Goal: Communication & Community: Connect with others

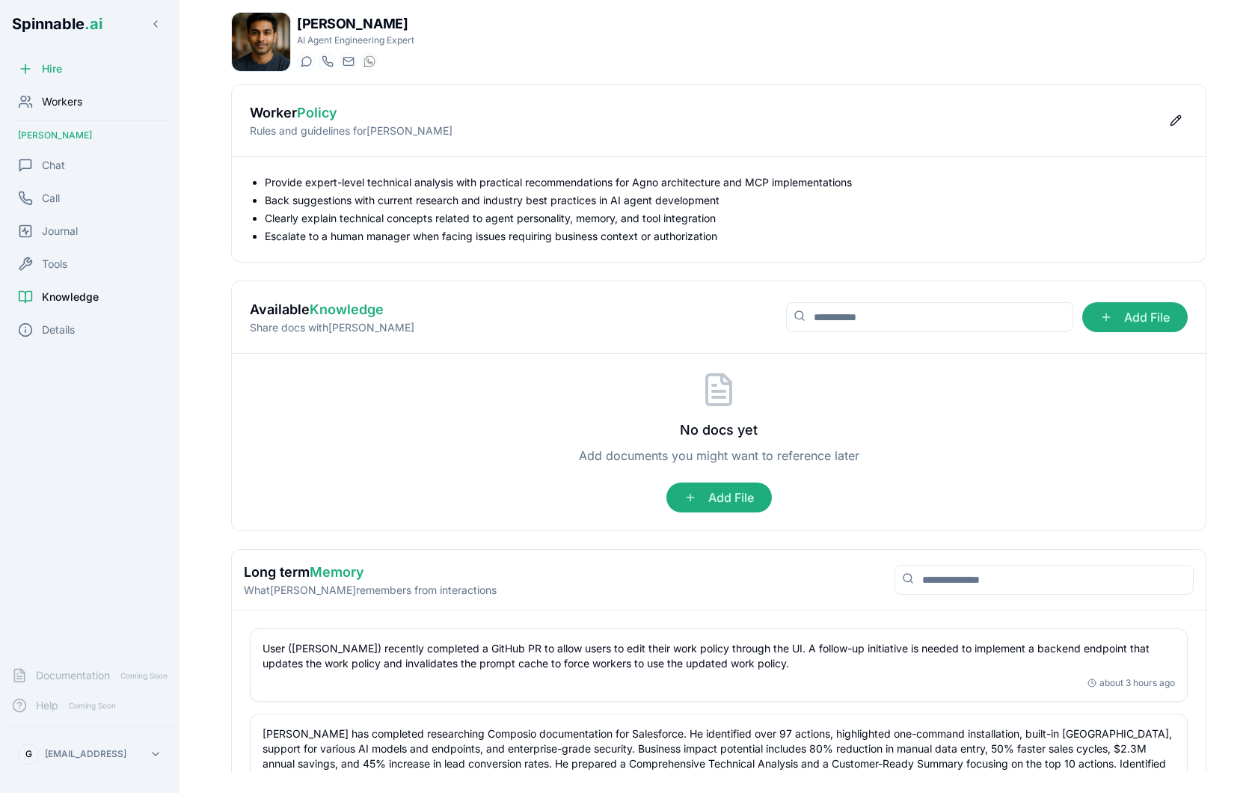
click at [79, 106] on span "Workers" at bounding box center [62, 101] width 40 height 15
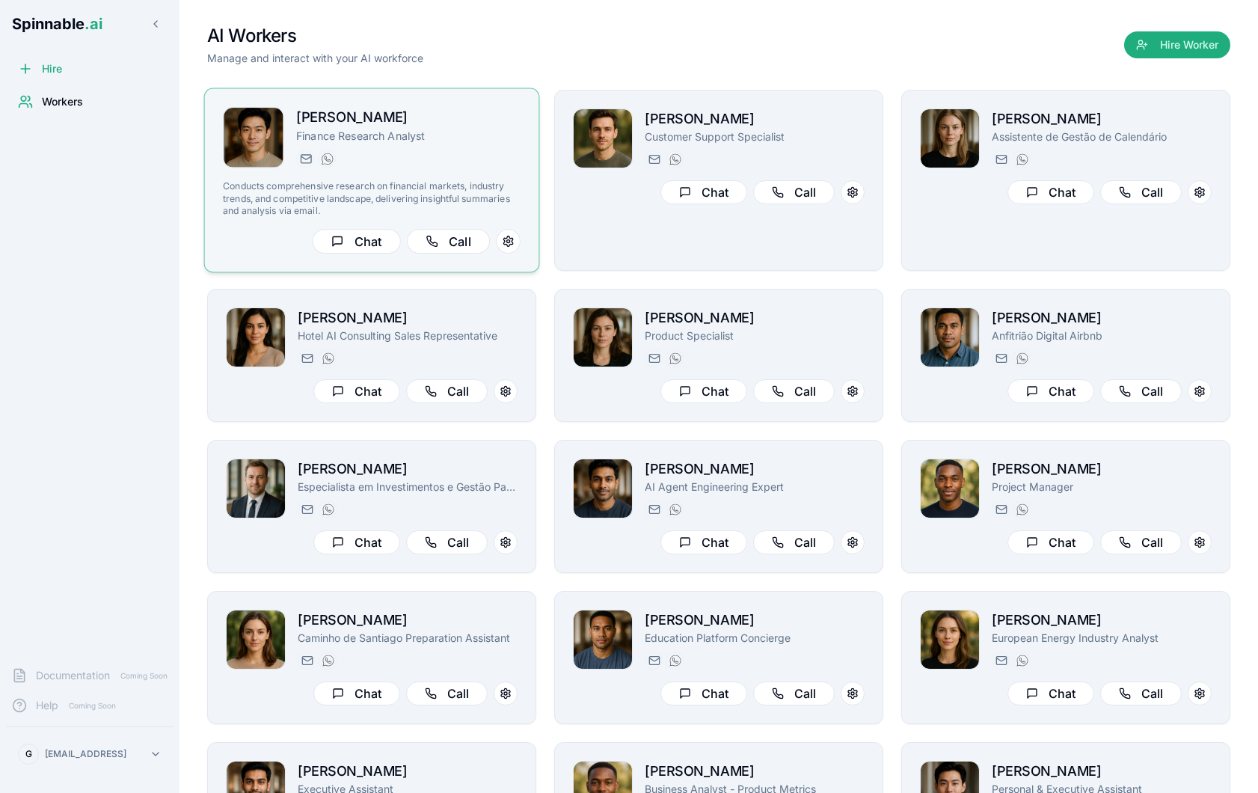
click at [464, 105] on div "[PERSON_NAME] Finance Research Analyst [PERSON_NAME][EMAIL_ADDRESS][PERSON_NAME…" at bounding box center [372, 180] width 336 height 185
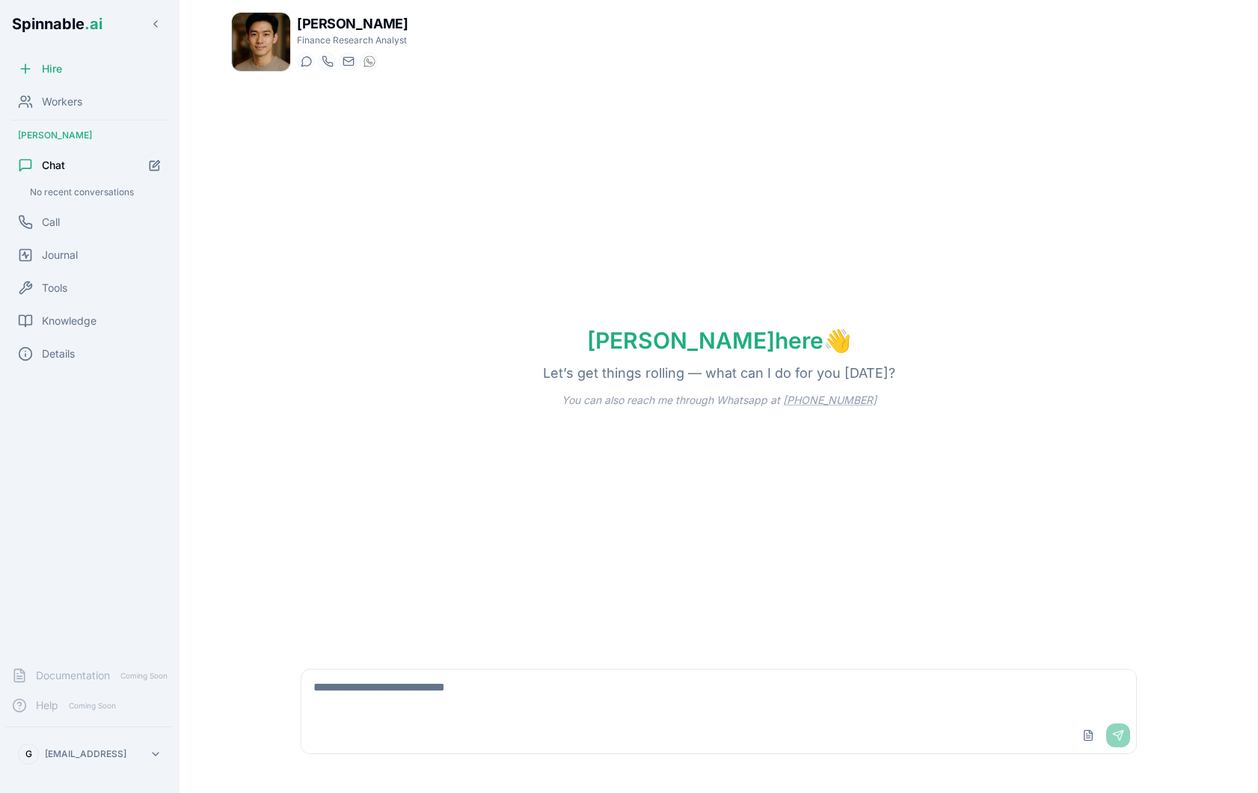
click at [468, 665] on div "Upload File Send" at bounding box center [719, 711] width 854 height 103
click at [454, 685] on textarea at bounding box center [719, 694] width 835 height 48
click at [97, 94] on div "Workers" at bounding box center [90, 102] width 168 height 30
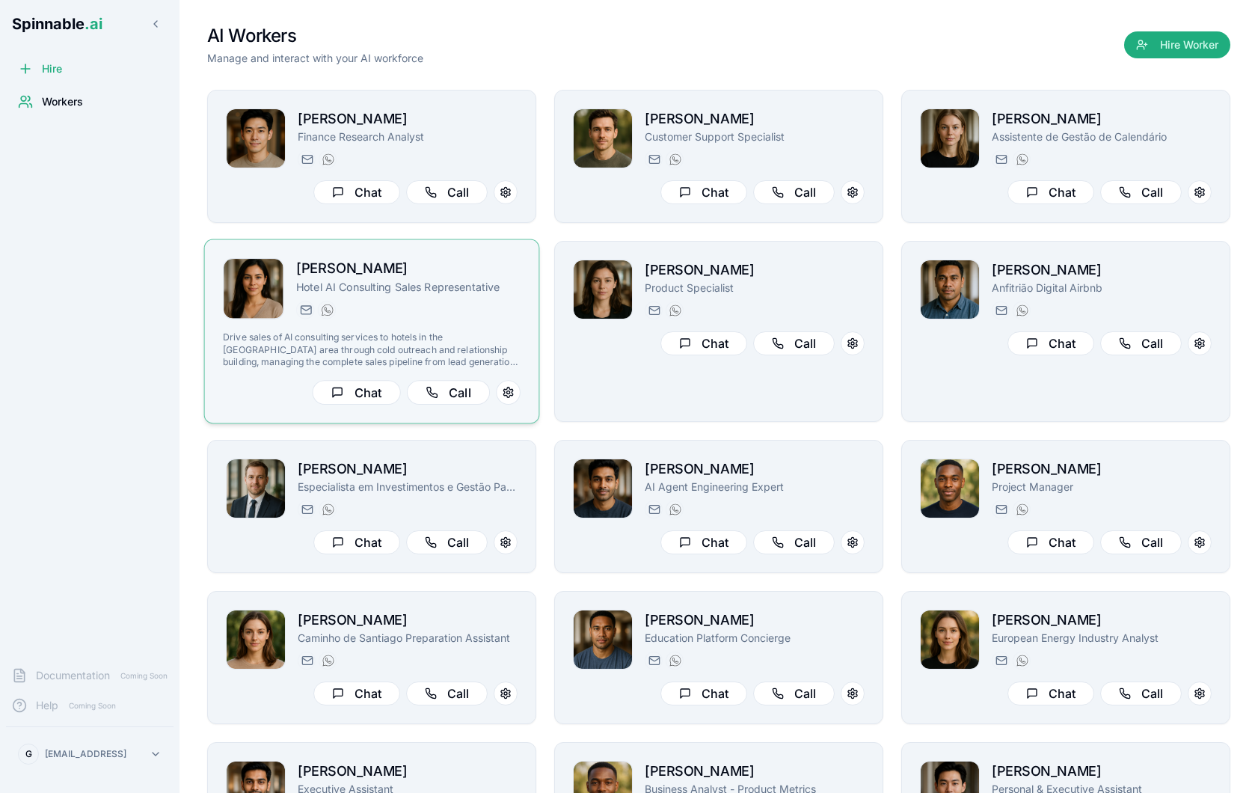
click at [509, 333] on p "Drive sales of AI consulting services to hotels in the [GEOGRAPHIC_DATA] area t…" at bounding box center [372, 349] width 298 height 37
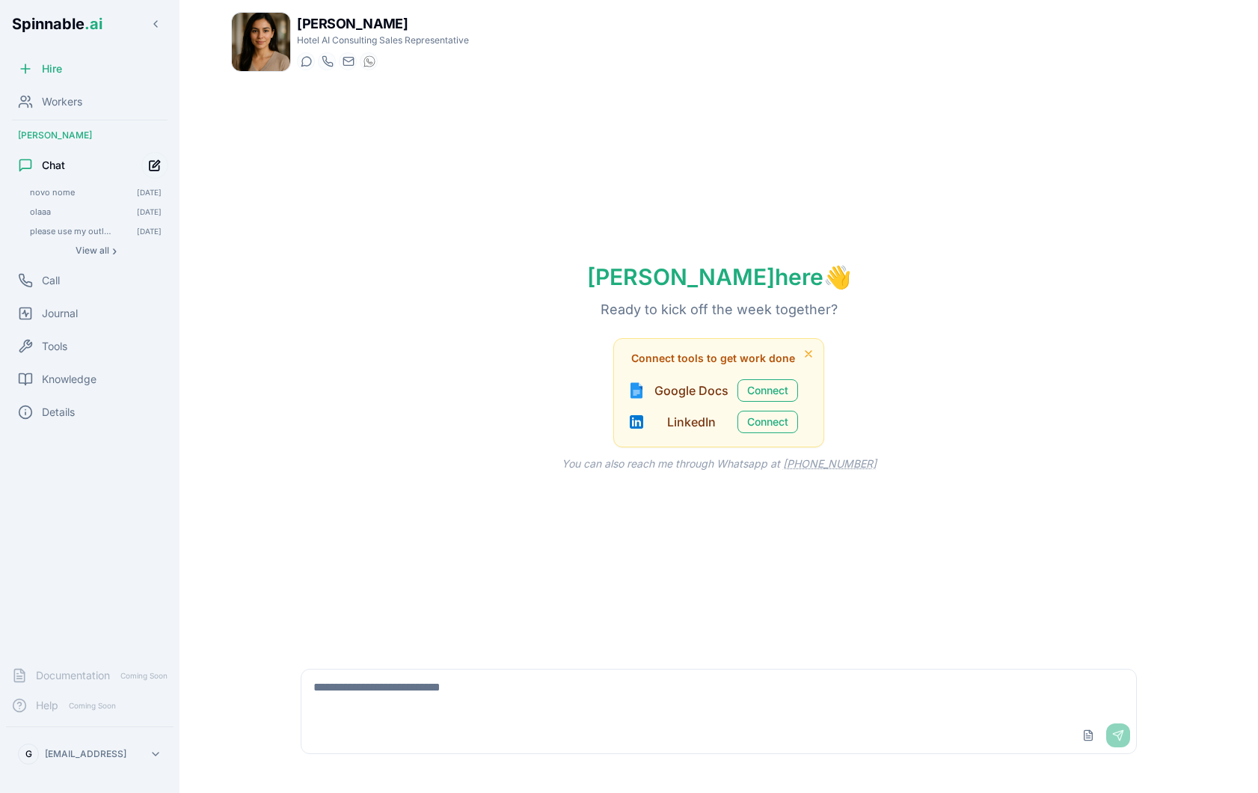
click at [157, 167] on icon "Start new chat" at bounding box center [155, 165] width 13 height 13
click at [58, 211] on span "novo nome" at bounding box center [73, 211] width 86 height 10
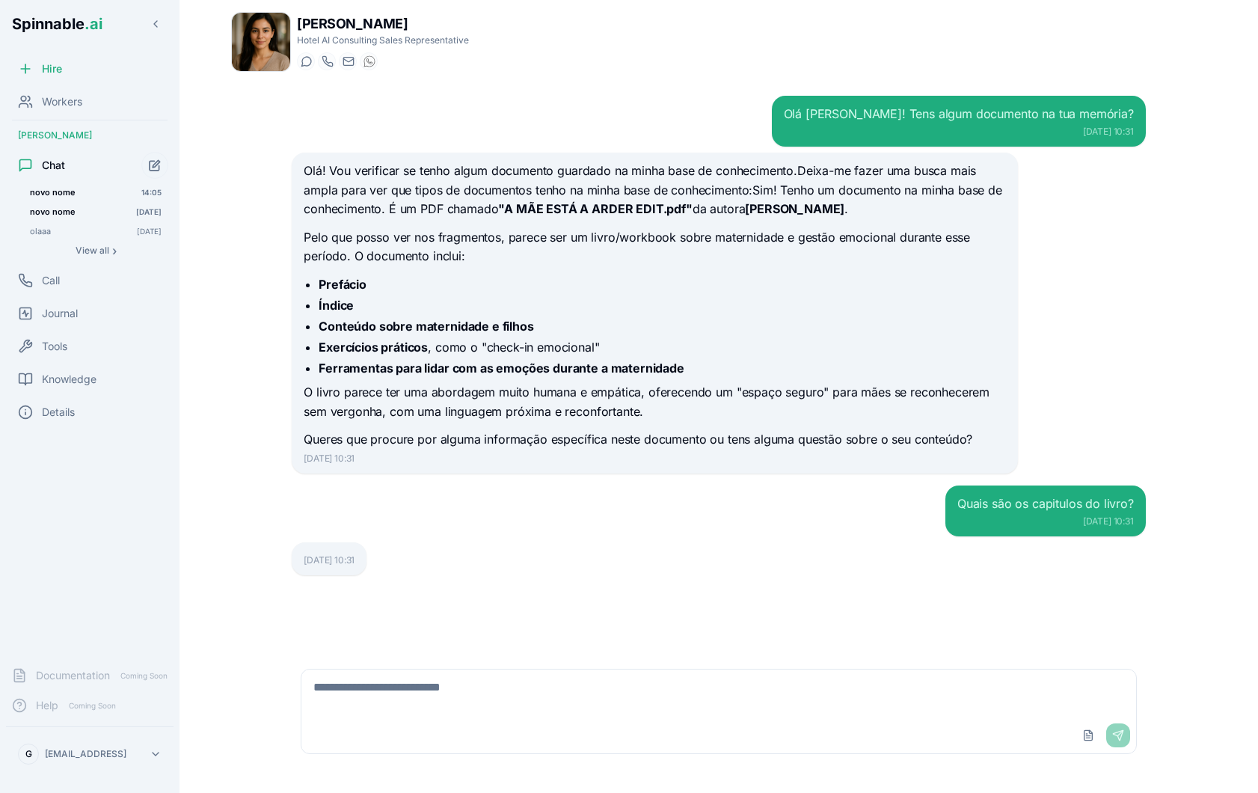
click at [144, 165] on button "Start new chat" at bounding box center [154, 165] width 27 height 27
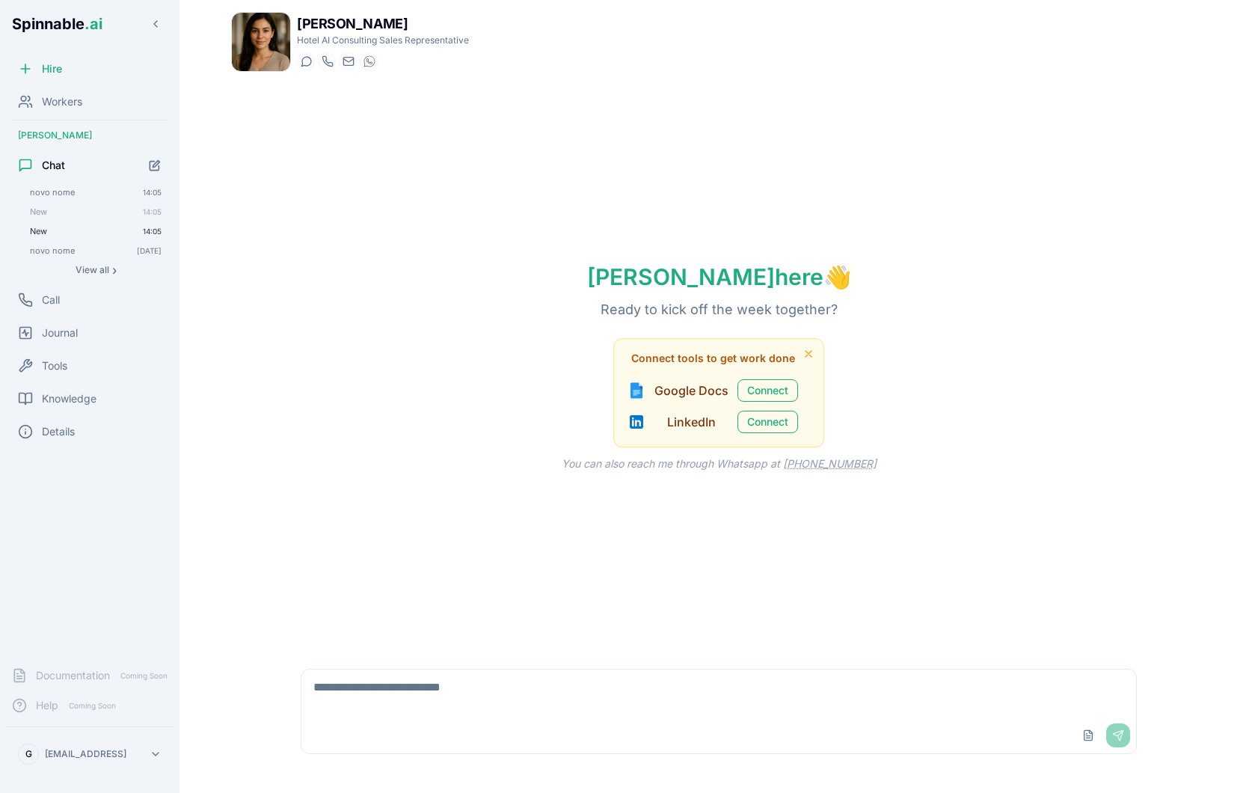
click at [70, 239] on div "New 14:05" at bounding box center [96, 231] width 144 height 18
click at [155, 161] on icon "Start new chat" at bounding box center [155, 165] width 13 height 13
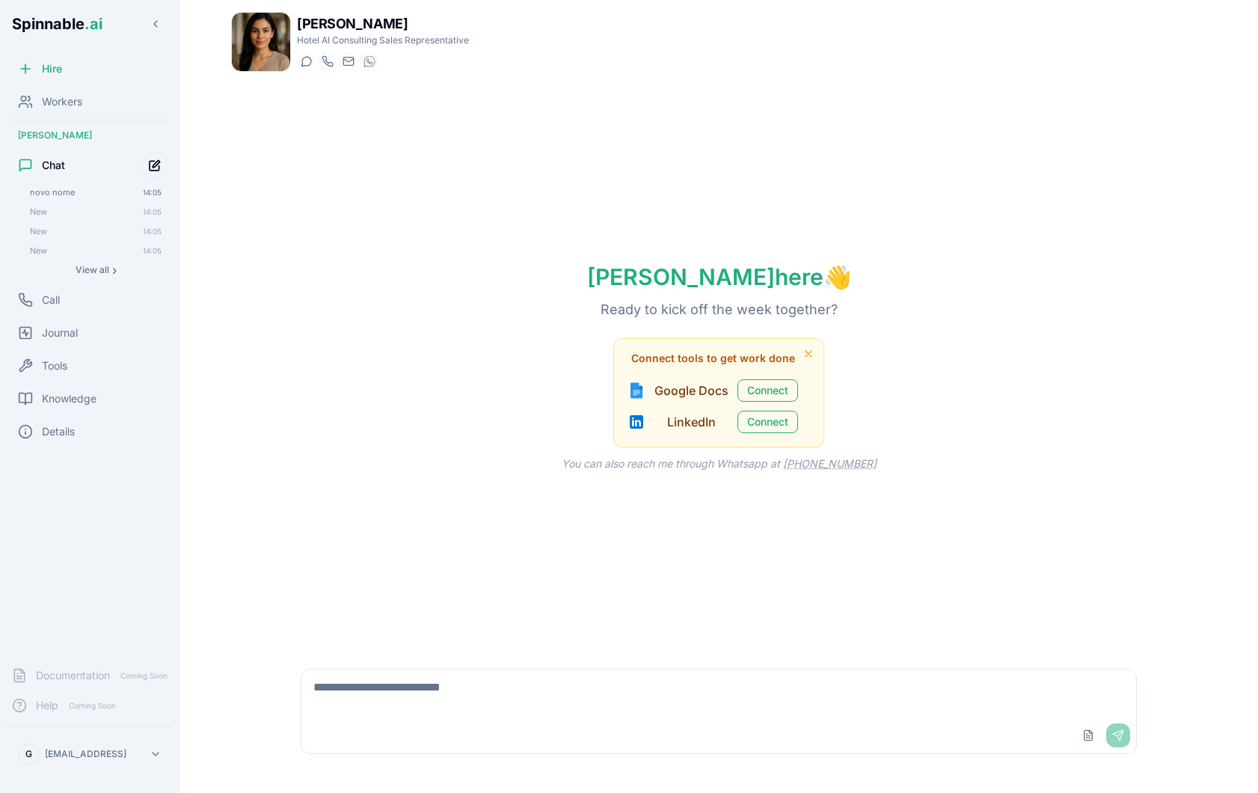
click at [155, 161] on icon "Start new chat" at bounding box center [155, 165] width 13 height 13
click at [58, 232] on span "New" at bounding box center [83, 231] width 107 height 10
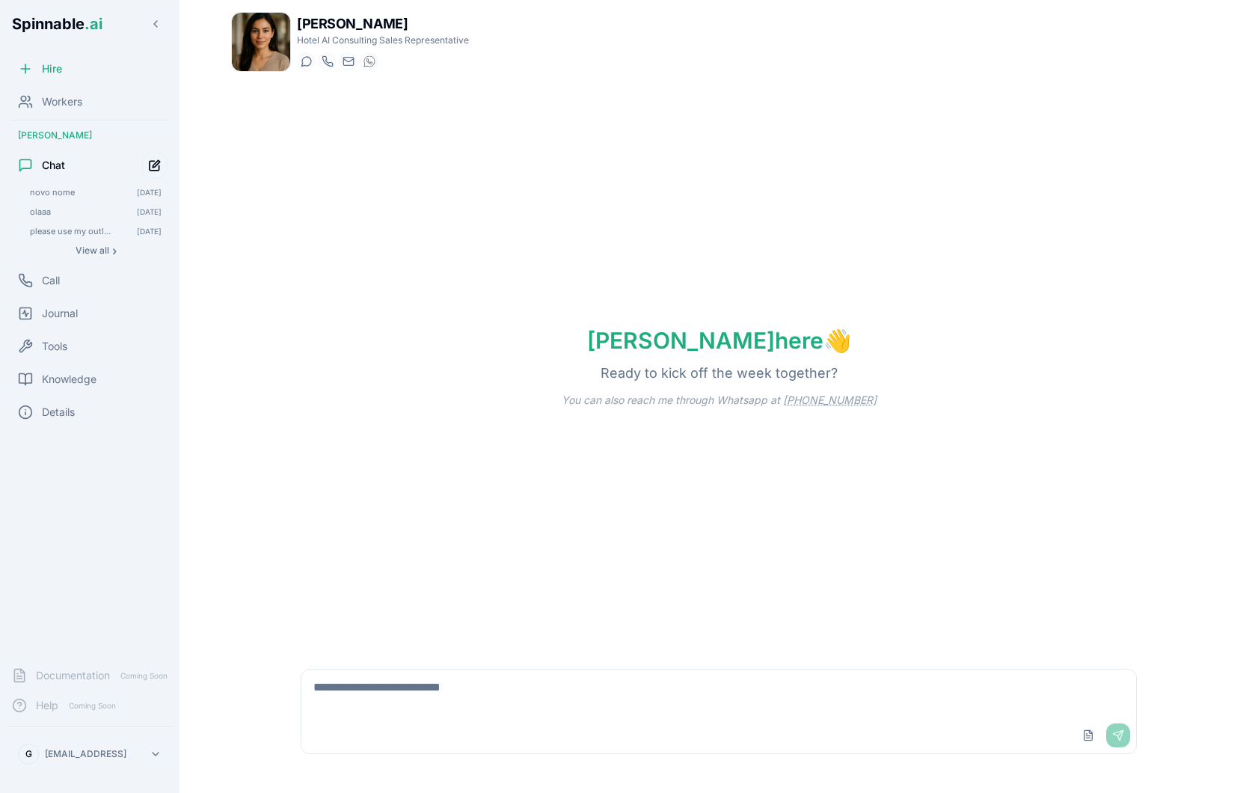
click at [156, 166] on icon "Start new chat" at bounding box center [156, 163] width 7 height 7
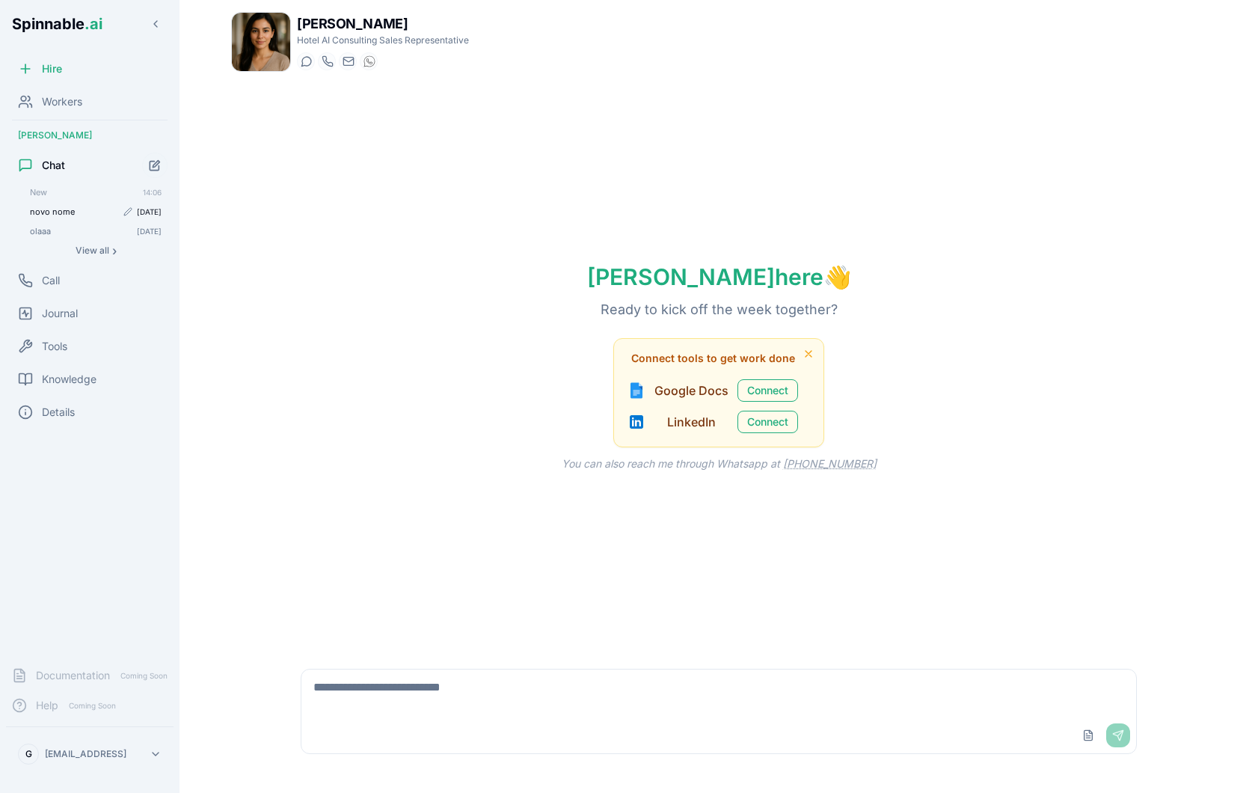
click at [74, 211] on span "novo nome" at bounding box center [73, 211] width 86 height 10
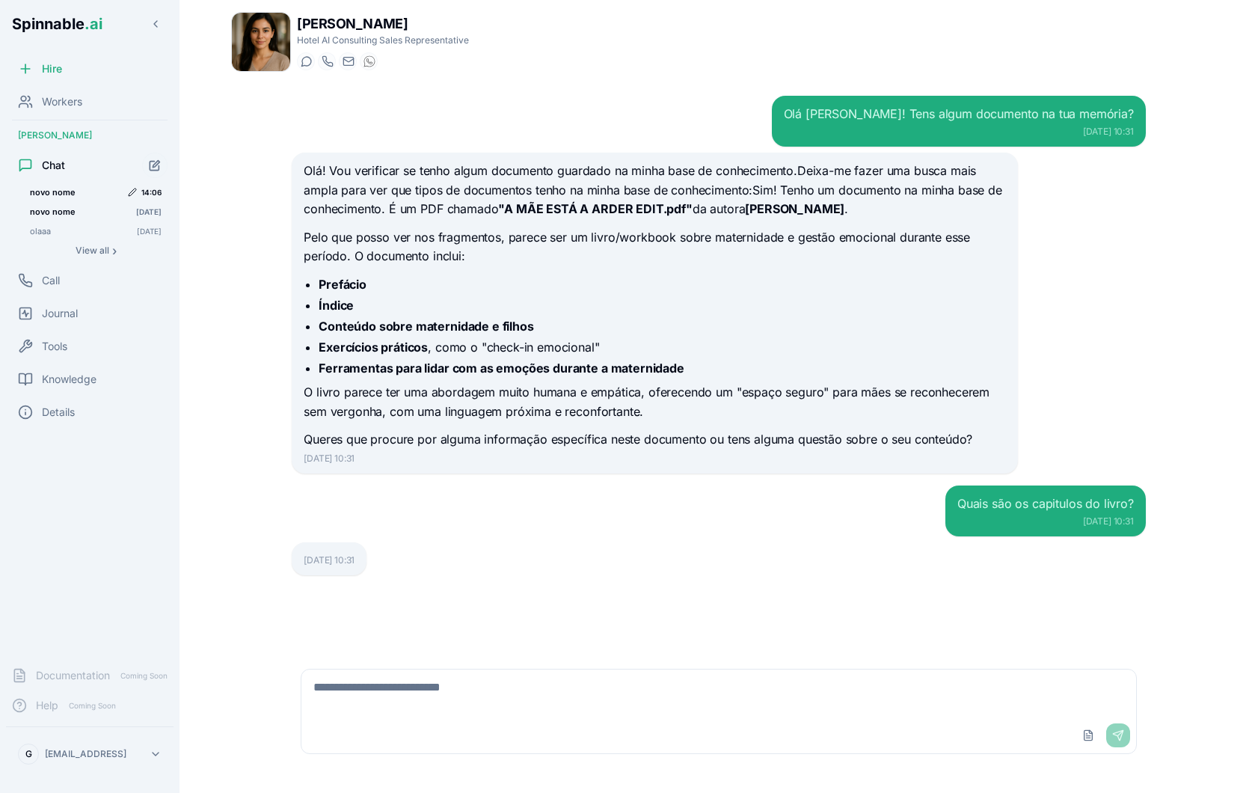
click at [64, 191] on span "novo nome" at bounding box center [75, 192] width 91 height 10
click at [48, 229] on span "olaaa" at bounding box center [73, 231] width 86 height 10
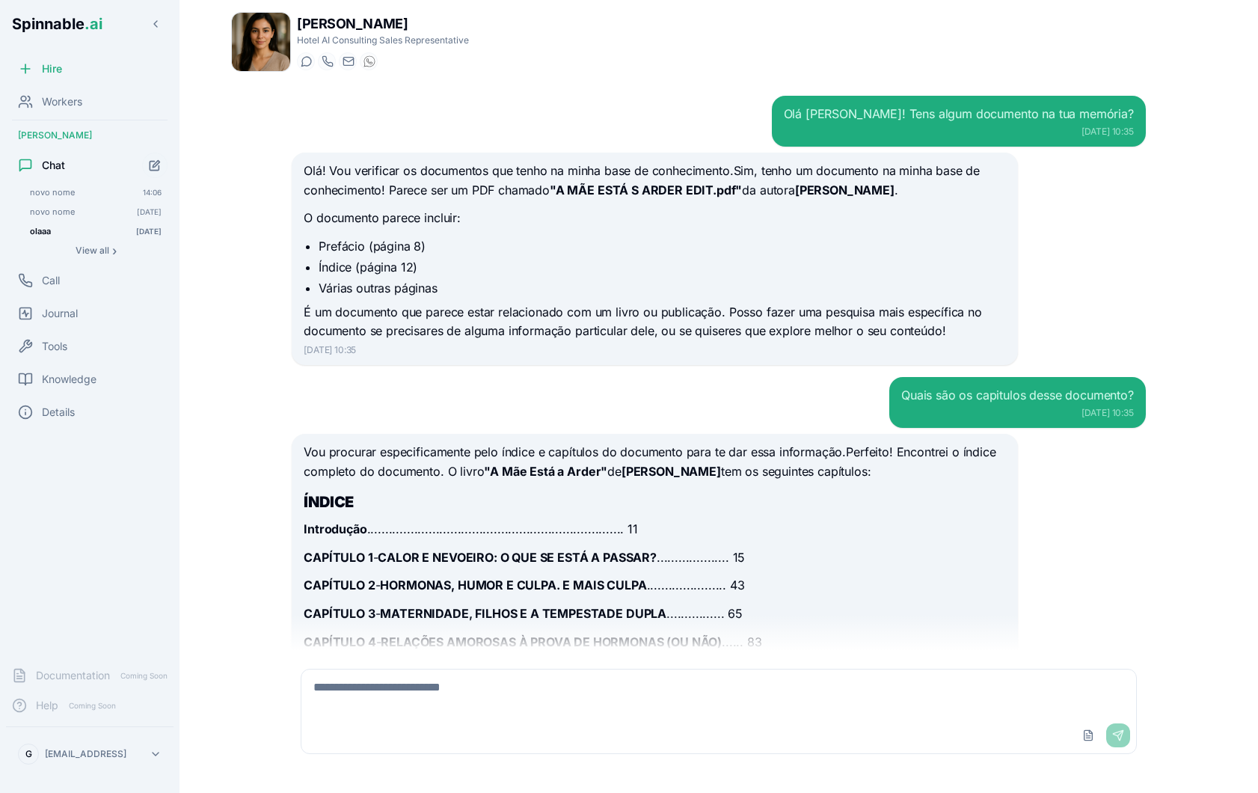
scroll to position [312, 0]
